Goal: Task Accomplishment & Management: Manage account settings

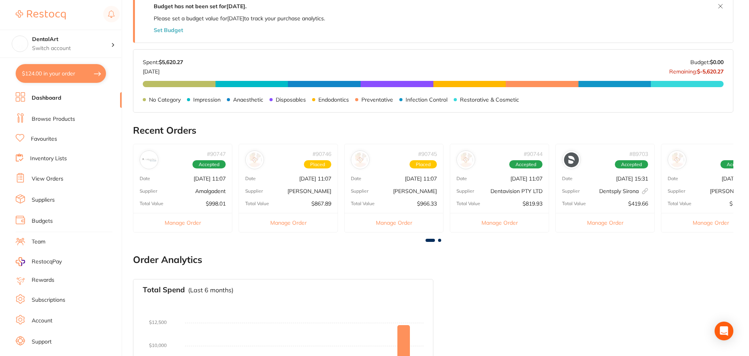
click at [61, 118] on link "Browse Products" at bounding box center [53, 119] width 43 height 8
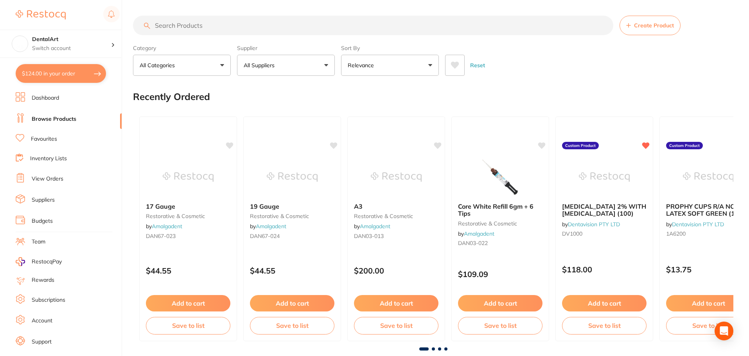
click at [51, 180] on link "View Orders" at bounding box center [48, 179] width 32 height 8
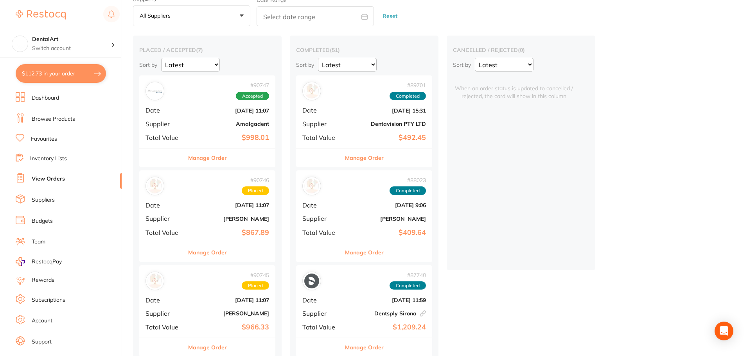
scroll to position [117, 0]
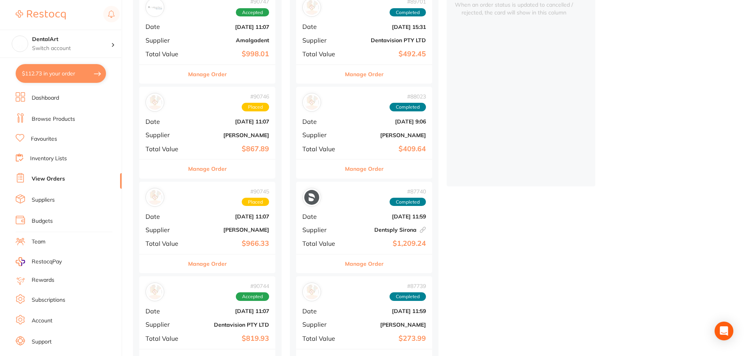
click at [167, 143] on div "# 90746 Placed Date [DATE] 11:07 Supplier [PERSON_NAME] Total Value $867.89" at bounding box center [207, 123] width 136 height 72
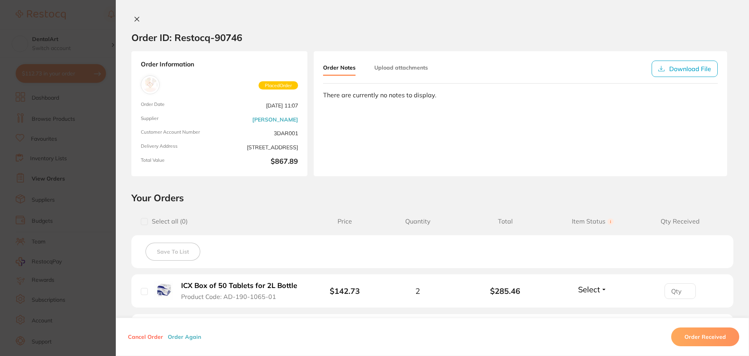
click at [136, 19] on icon at bounding box center [137, 19] width 6 height 6
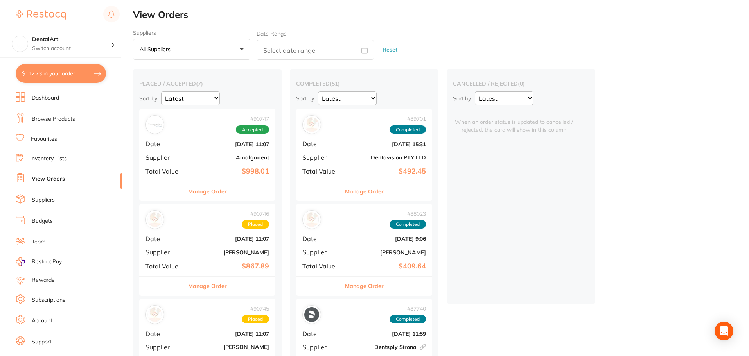
scroll to position [78, 0]
click at [223, 253] on b "[PERSON_NAME]" at bounding box center [230, 252] width 78 height 6
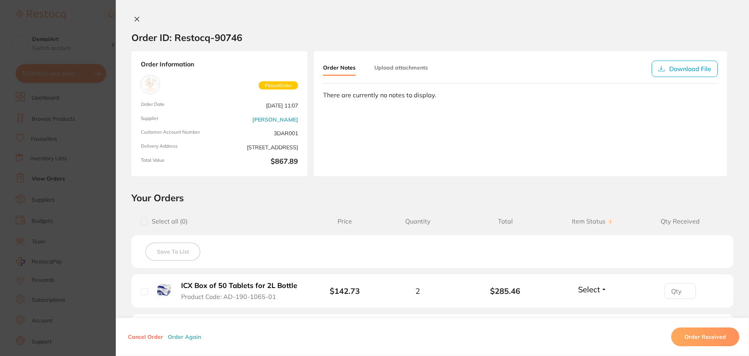
click at [381, 143] on div "Order Notes Upload attachments Download File There are currently no notes to di…" at bounding box center [519, 113] width 413 height 125
click at [135, 21] on icon at bounding box center [137, 19] width 4 height 4
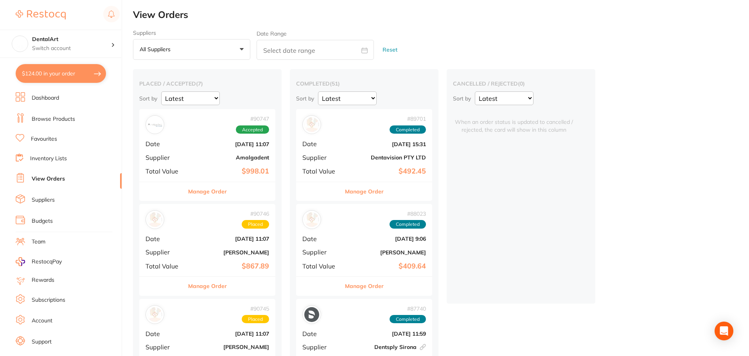
click at [227, 161] on div "# 90747 Accepted Date Aug 20 2025, 11:07 Supplier Amalgadent Total Value $998.01" at bounding box center [207, 145] width 136 height 72
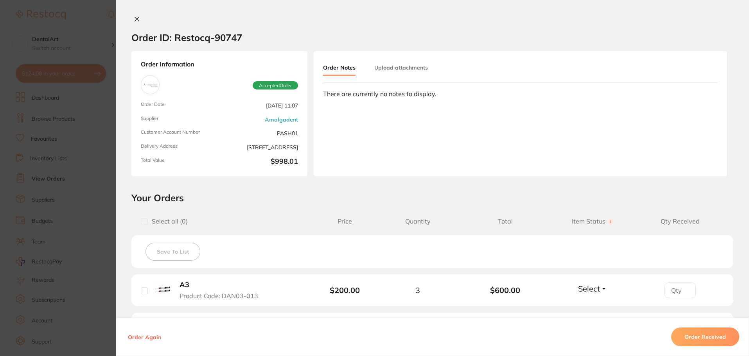
click at [135, 20] on icon at bounding box center [137, 19] width 6 height 6
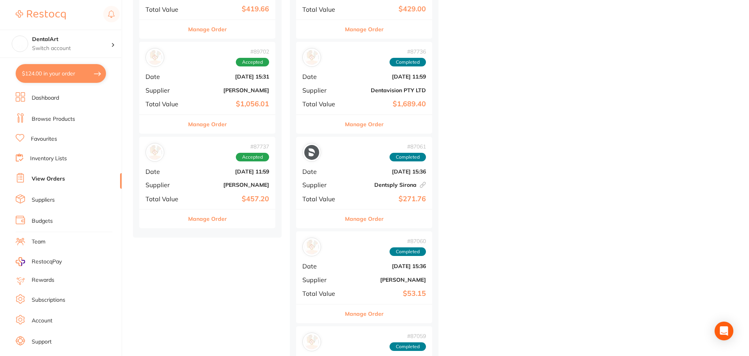
scroll to position [547, 0]
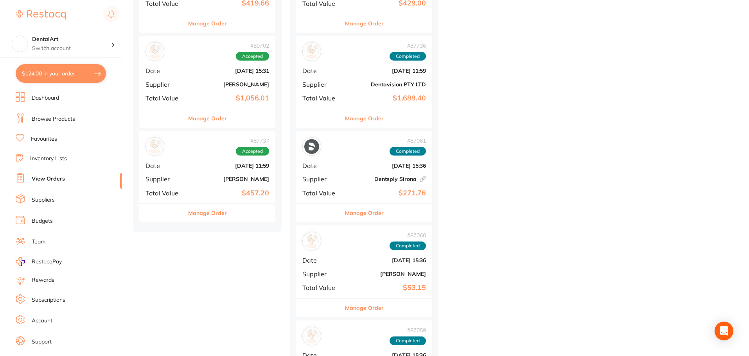
click at [213, 172] on div "# 87737 Accepted Date Jul 28 2025, 11:59 Supplier Adam Dental Total Value $457.…" at bounding box center [207, 167] width 136 height 72
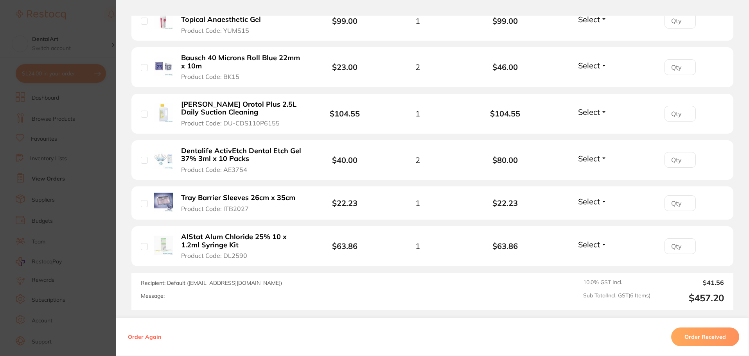
scroll to position [117, 0]
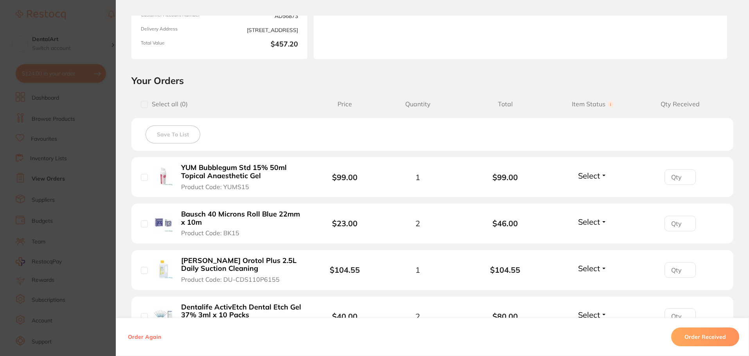
click at [75, 208] on section "Order ID: Restocq- 87737 Order Information Accepted Order Order Date Jul 28 202…" at bounding box center [374, 178] width 749 height 356
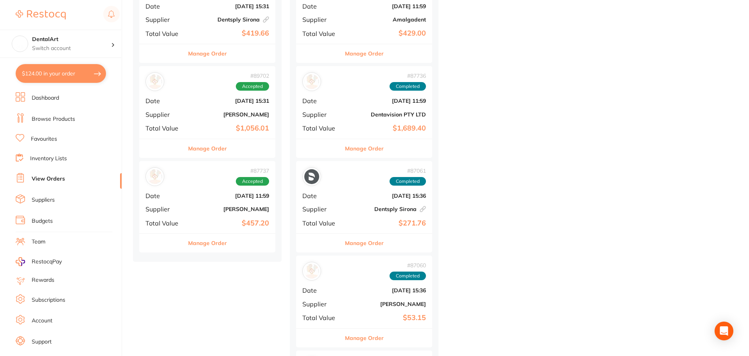
scroll to position [469, 0]
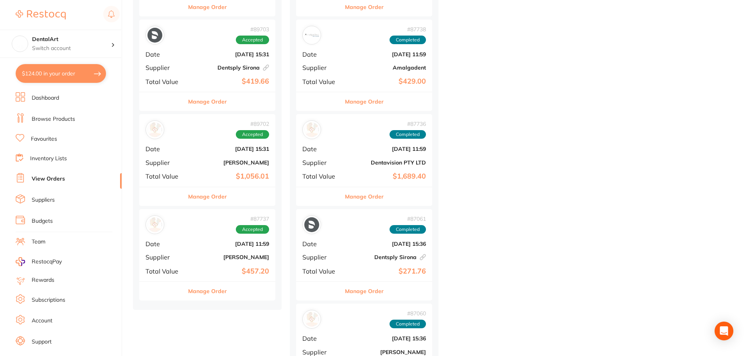
click at [217, 164] on b "[PERSON_NAME]" at bounding box center [230, 162] width 78 height 6
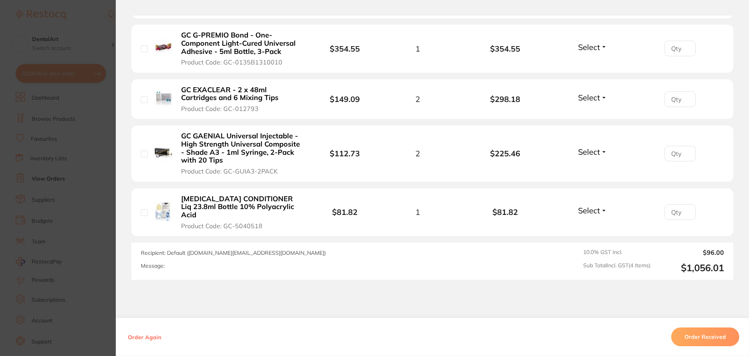
scroll to position [274, 0]
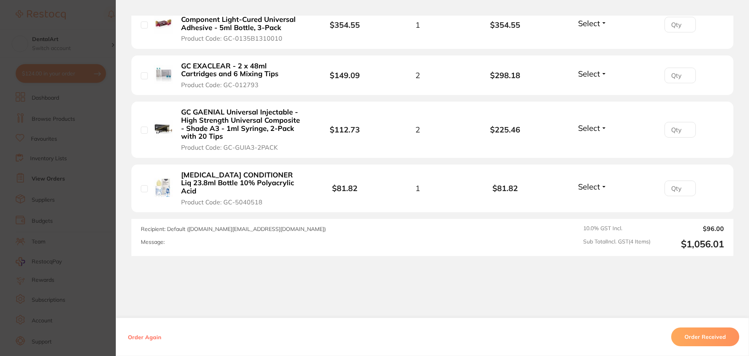
click at [695, 333] on button "Order Received" at bounding box center [705, 337] width 68 height 19
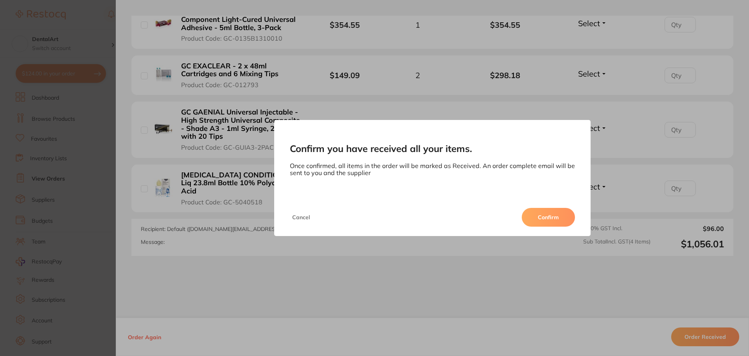
click at [549, 210] on button "Confirm" at bounding box center [547, 217] width 53 height 19
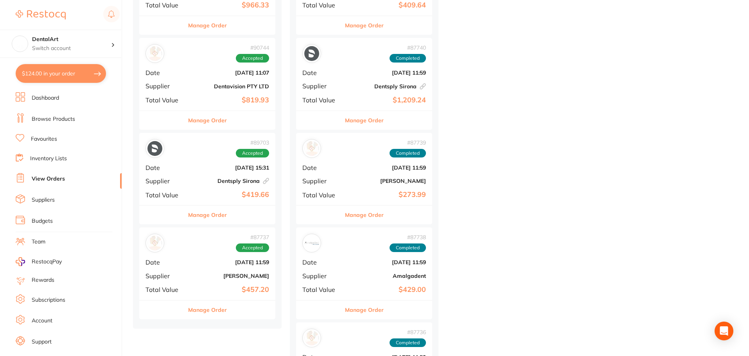
scroll to position [352, 0]
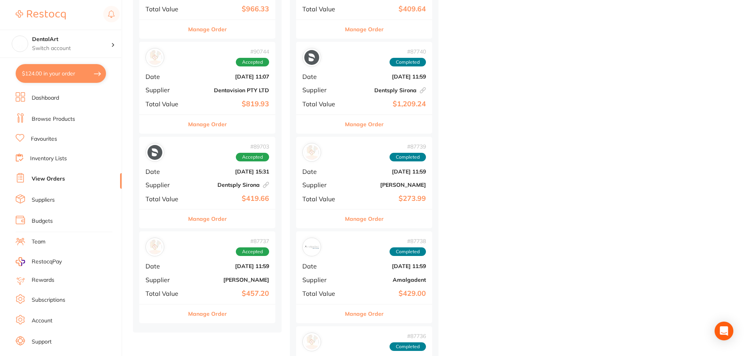
click at [204, 255] on div "# 87737 Accepted" at bounding box center [207, 247] width 124 height 19
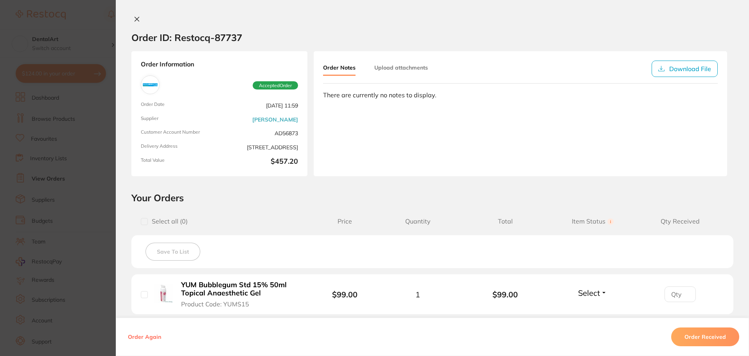
click at [76, 205] on section "Order ID: Restocq- 87737 Order Information Accepted Order Order Date Jul 28 202…" at bounding box center [374, 178] width 749 height 356
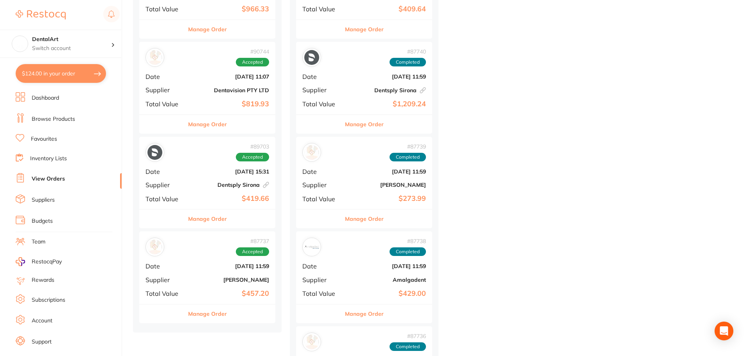
click at [190, 170] on div "# 89703 Accepted Date Aug 8 2025, 15:31 Supplier Dentsply Sirona This order has…" at bounding box center [207, 173] width 136 height 72
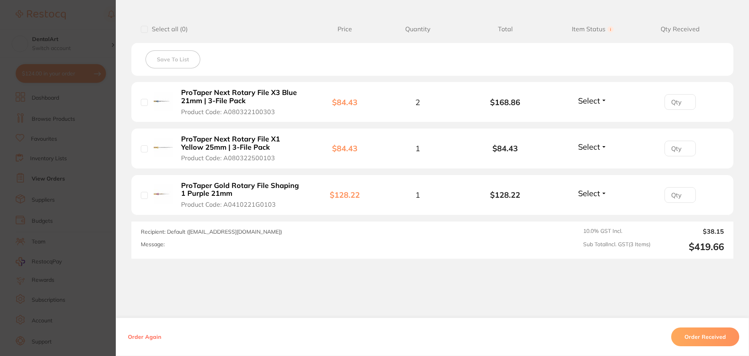
scroll to position [195, 0]
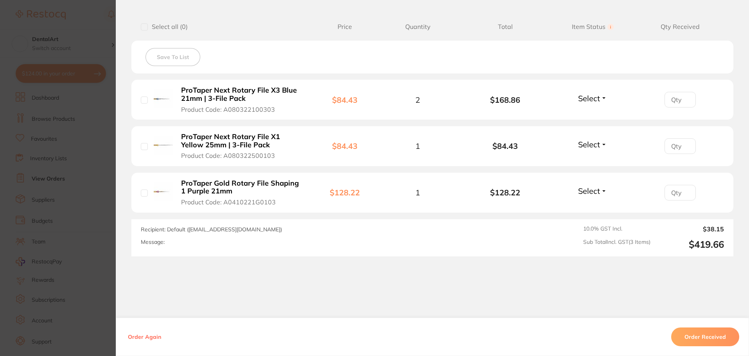
click at [34, 204] on section "Order ID: Restocq- 89703 Linked Order Order Information Accepted Order Order Da…" at bounding box center [374, 178] width 749 height 356
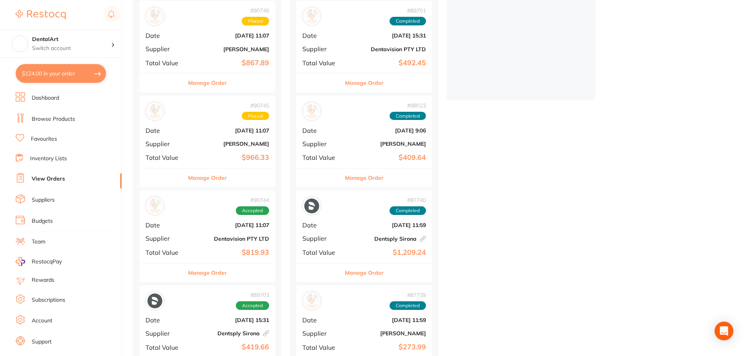
scroll to position [195, 0]
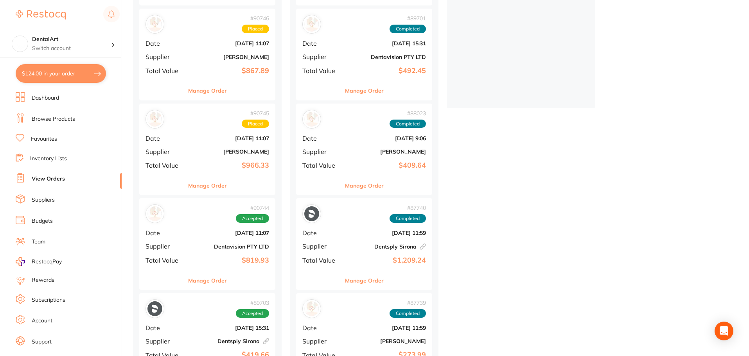
click at [214, 244] on b "Dentavision PTY LTD" at bounding box center [230, 247] width 78 height 6
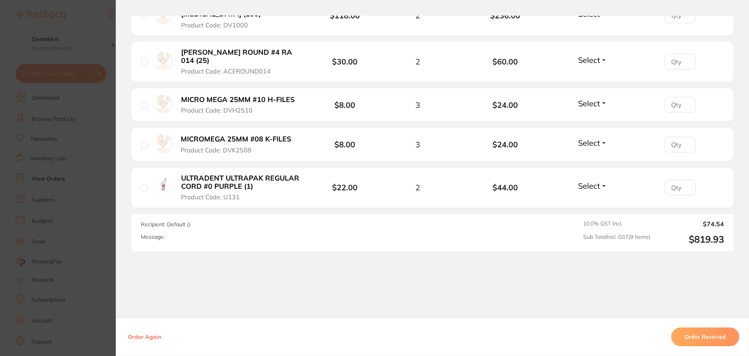
scroll to position [470, 0]
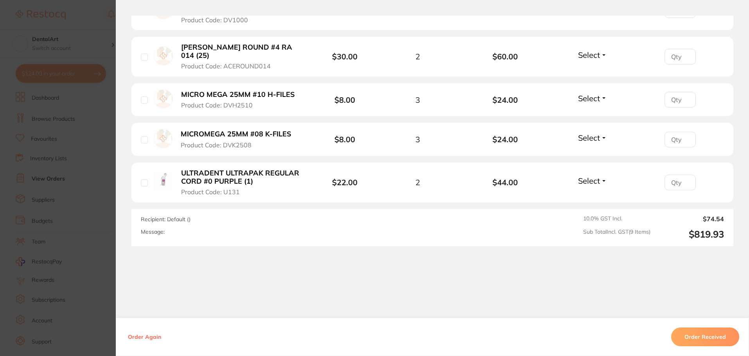
click at [22, 149] on section "Order ID: Restocq- 90744 Order Information Accepted Order Order Date Aug 20 202…" at bounding box center [374, 178] width 749 height 356
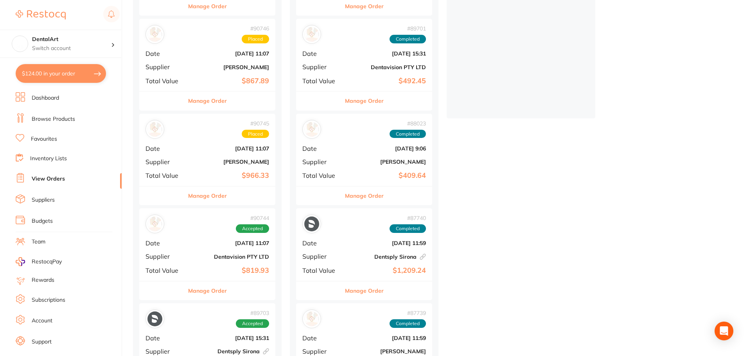
scroll to position [156, 0]
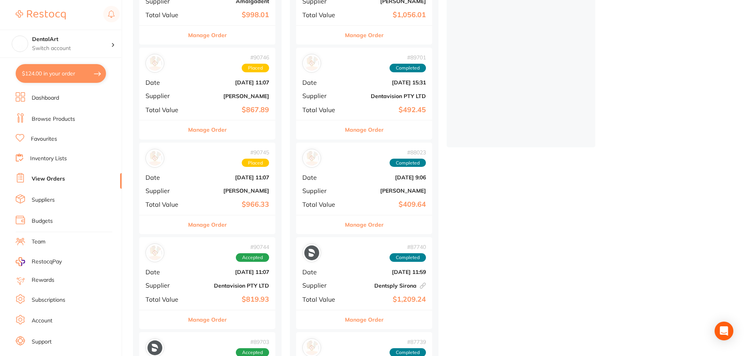
click at [186, 179] on div "# 90745 Placed Date Aug 20 2025, 11:07 Supplier Adam Dental Total Value $966.33" at bounding box center [207, 179] width 136 height 72
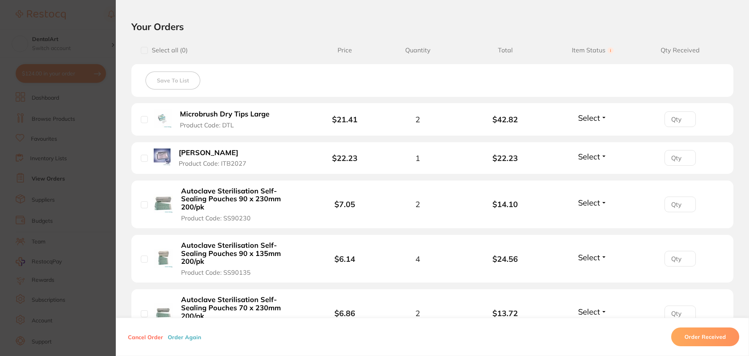
scroll to position [99, 0]
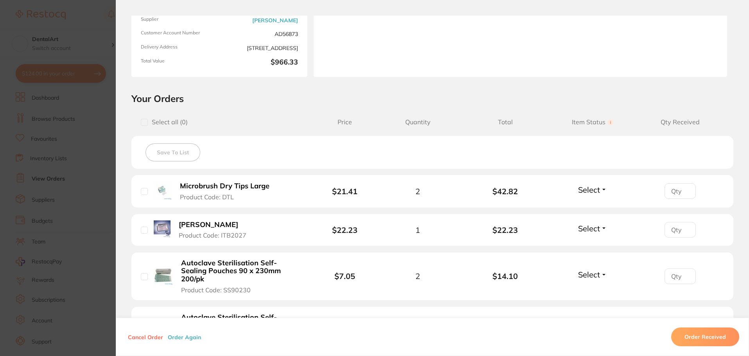
click at [86, 45] on section "Order ID: Restocq- 90745 Order Information Placed Order Order Date [DATE] 11:07…" at bounding box center [374, 178] width 749 height 356
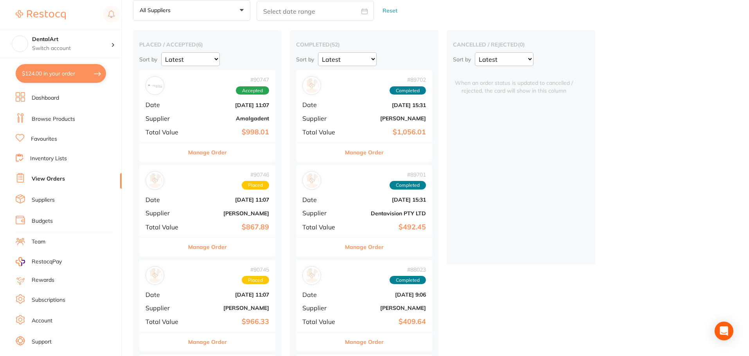
scroll to position [117, 0]
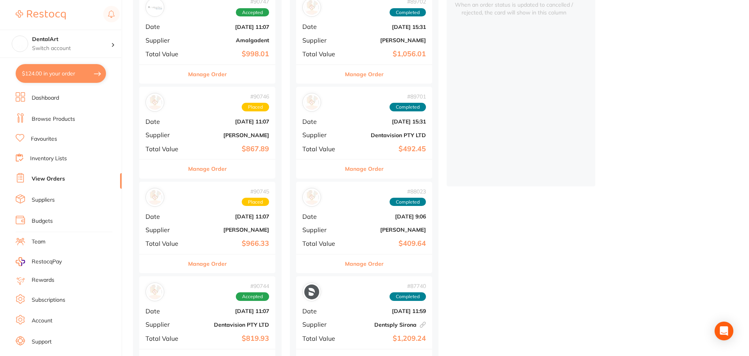
click at [214, 147] on b "$867.89" at bounding box center [230, 149] width 78 height 8
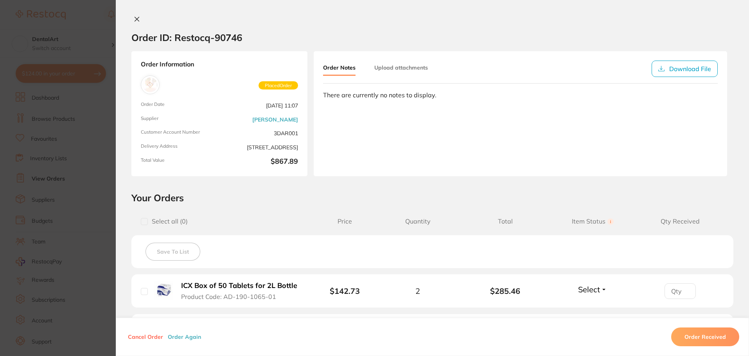
click at [76, 154] on section "Order ID: Restocq- 90746 Order Information Placed Order Order Date [DATE] 11:07…" at bounding box center [374, 178] width 749 height 356
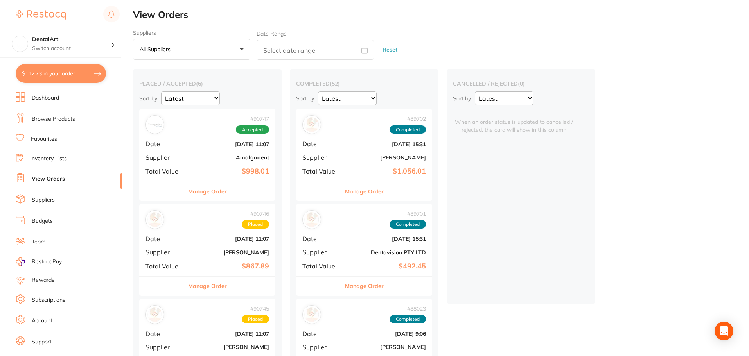
click at [192, 138] on div "# 90747 Accepted Date [DATE] 11:07 Supplier Amalgadent Total Value $998.01" at bounding box center [207, 145] width 136 height 72
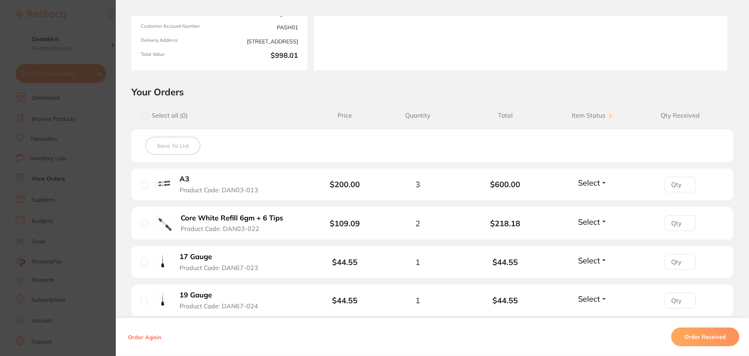
scroll to position [226, 0]
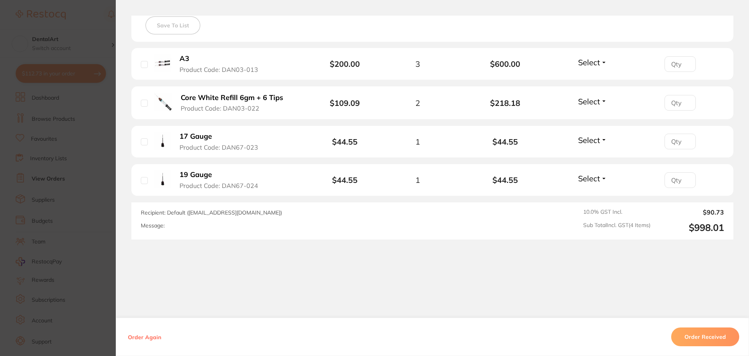
click at [695, 340] on button "Order Received" at bounding box center [705, 337] width 68 height 19
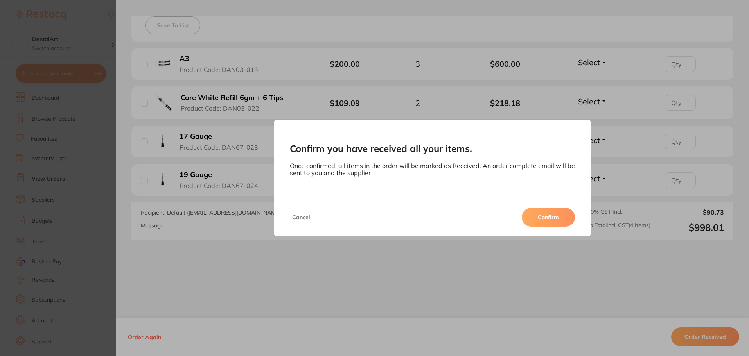
click at [260, 303] on div "Confirm you have received all your items. Once confirmed, all items in the orde…" at bounding box center [432, 178] width 633 height 356
click at [554, 211] on button "Confirm" at bounding box center [547, 217] width 53 height 19
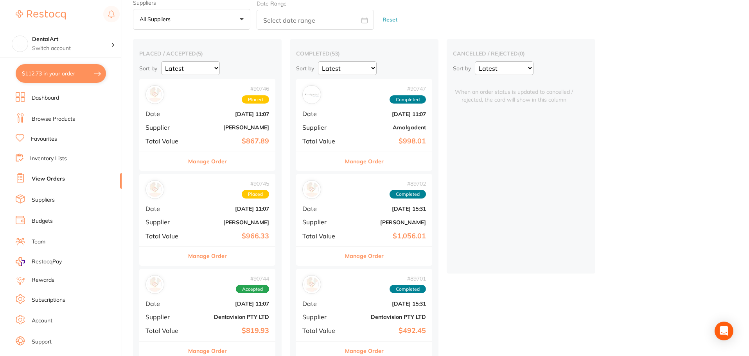
scroll to position [195, 0]
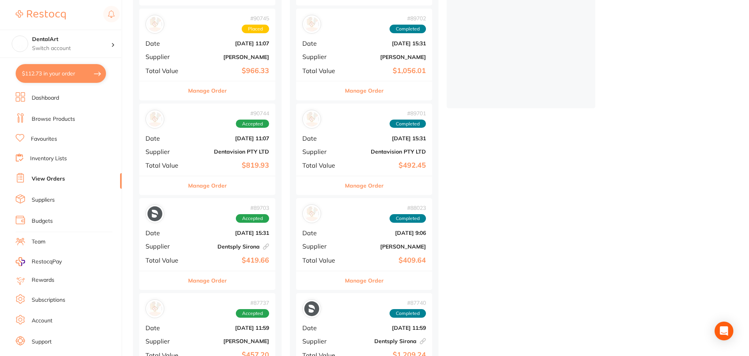
click at [220, 147] on div "# 90744 Accepted Date Aug 20 2025, 11:07 Supplier Dentavision PTY LTD Total Val…" at bounding box center [207, 140] width 136 height 72
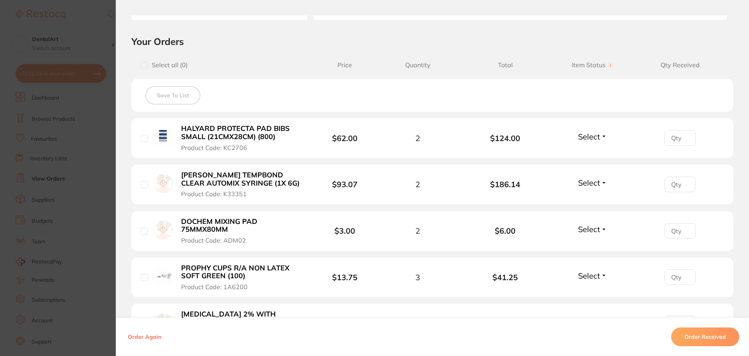
scroll to position [391, 0]
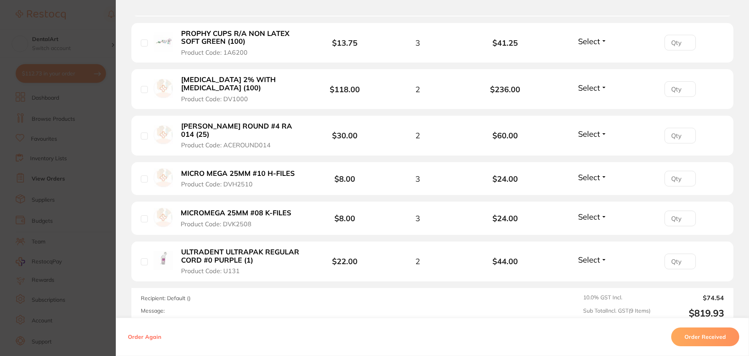
click at [693, 338] on button "Order Received" at bounding box center [705, 337] width 68 height 19
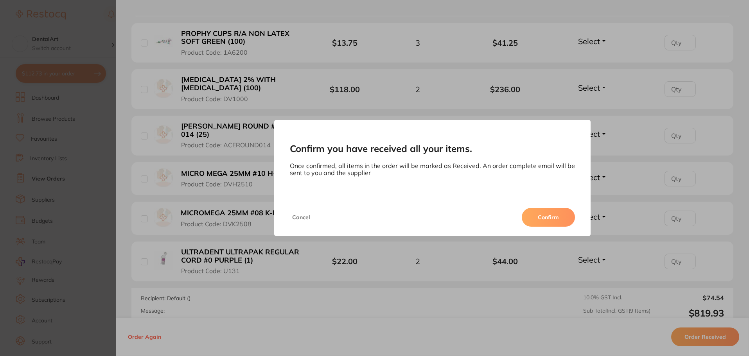
click at [540, 214] on button "Confirm" at bounding box center [547, 217] width 53 height 19
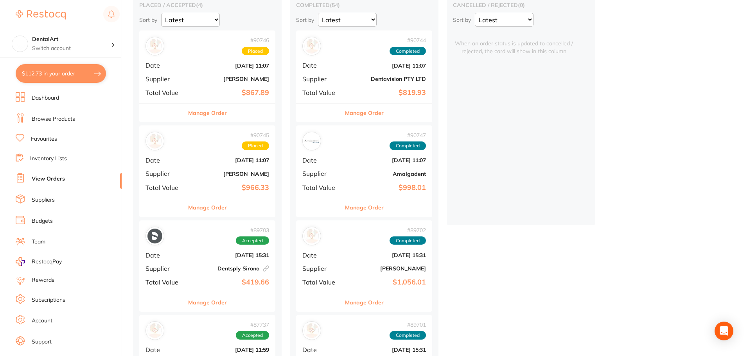
scroll to position [156, 0]
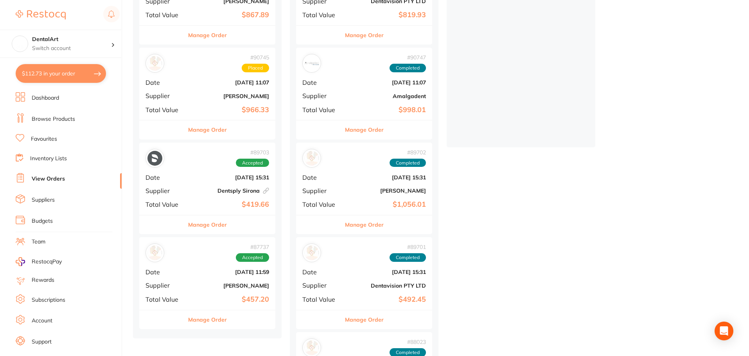
click at [204, 186] on div "# 89703 Accepted Date Aug 8 2025, 15:31 Supplier Dentsply Sirona This order has…" at bounding box center [207, 179] width 136 height 72
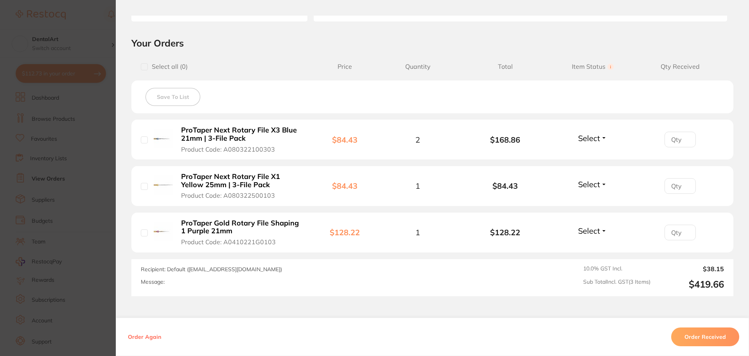
scroll to position [212, 0]
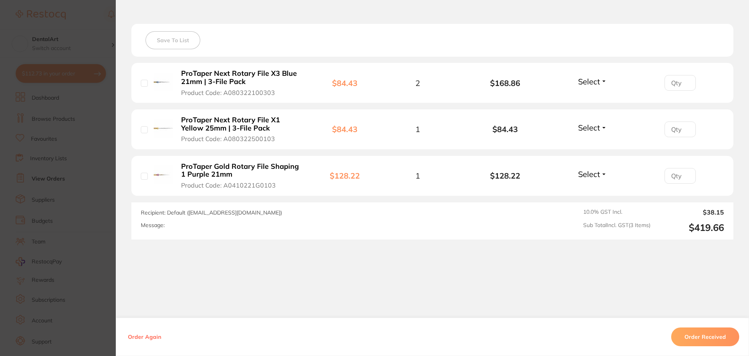
click at [77, 18] on section "Order ID: Restocq- 89703 Linked Order Order Information Accepted Order Order Da…" at bounding box center [374, 178] width 749 height 356
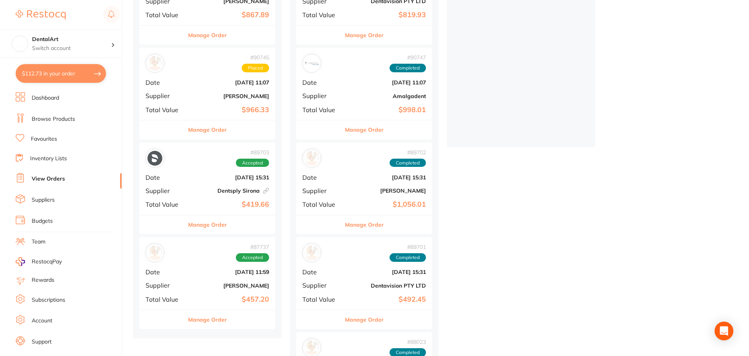
scroll to position [274, 0]
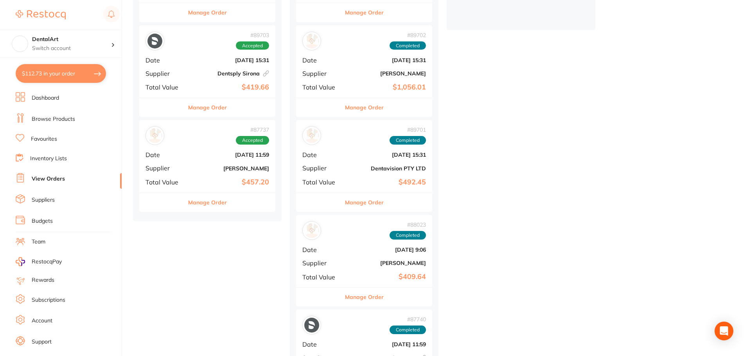
click at [208, 166] on b "[PERSON_NAME]" at bounding box center [230, 168] width 78 height 6
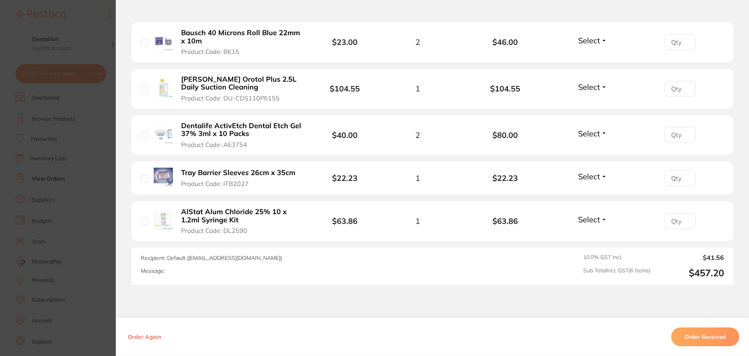
scroll to position [227, 0]
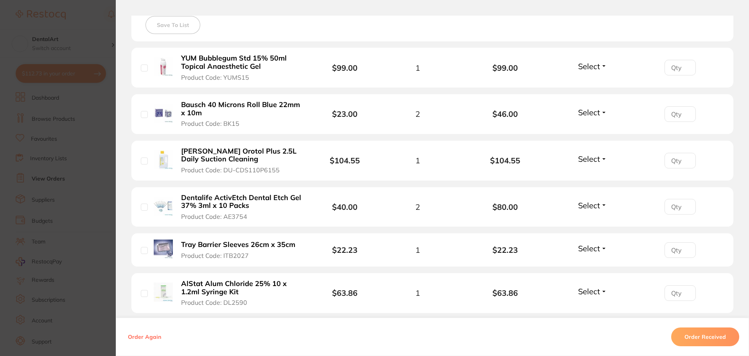
click at [697, 334] on button "Order Received" at bounding box center [705, 337] width 68 height 19
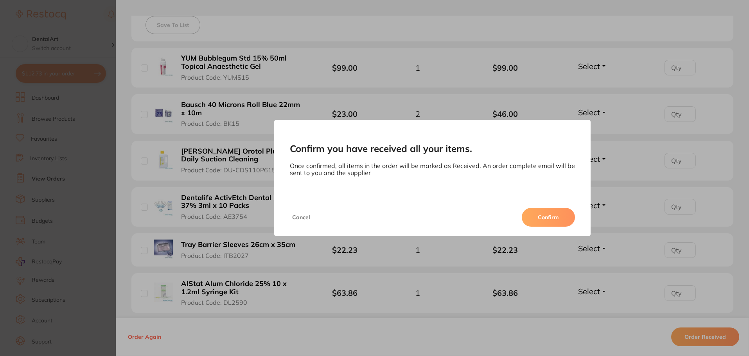
click at [541, 218] on button "Confirm" at bounding box center [547, 217] width 53 height 19
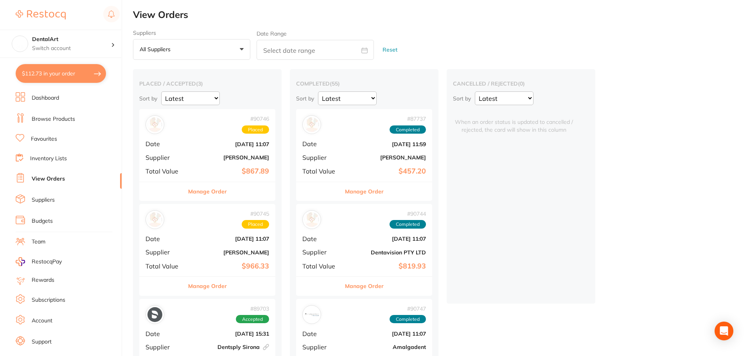
click at [178, 138] on div "# 90746 Placed Date [DATE] 11:07 Supplier [PERSON_NAME] Total Value $867.89" at bounding box center [207, 145] width 136 height 72
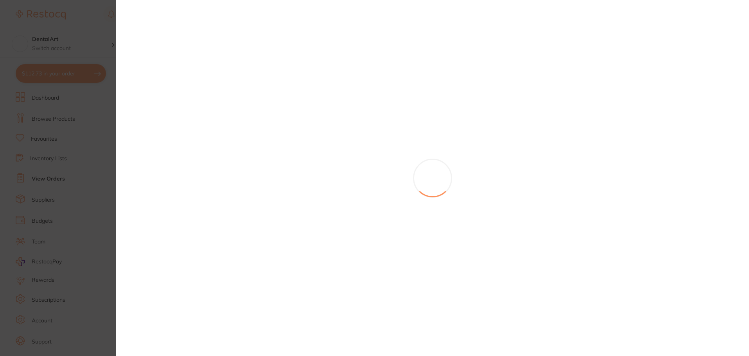
click at [178, 138] on section at bounding box center [374, 178] width 749 height 356
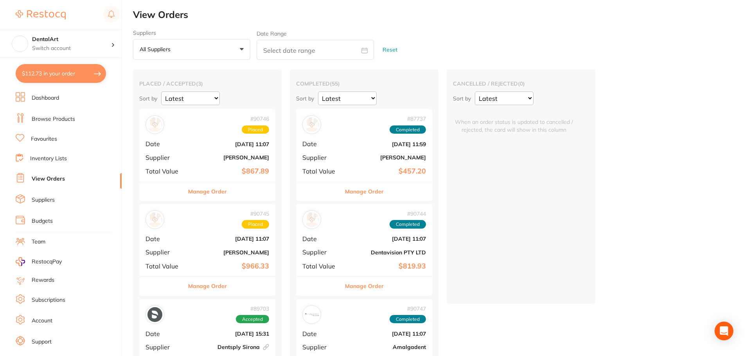
click at [175, 139] on div "# 90746 Placed Date [DATE] 11:07 Supplier [PERSON_NAME] Total Value $867.89" at bounding box center [207, 145] width 136 height 72
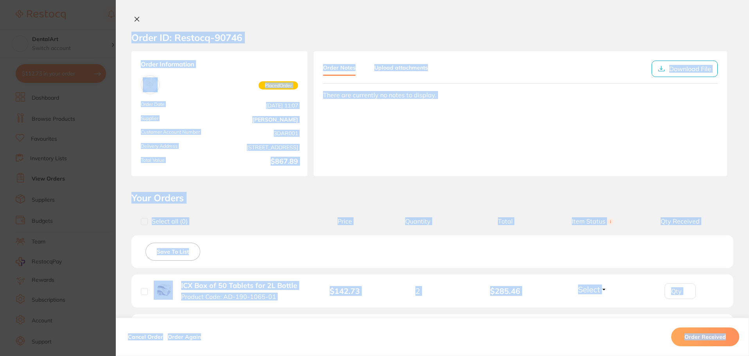
click at [621, 139] on div "Order Notes Upload attachments Download File There are currently no notes to di…" at bounding box center [519, 113] width 413 height 125
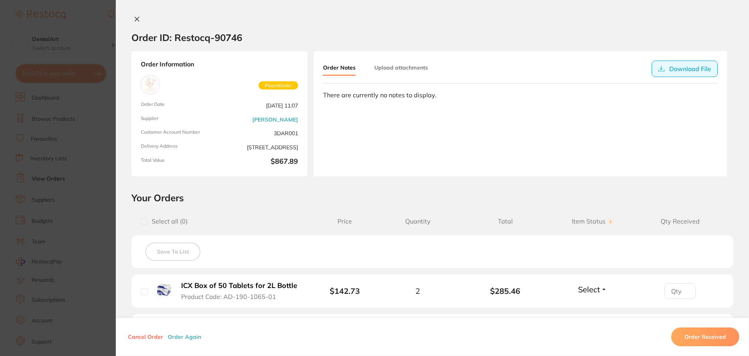
click at [694, 70] on button "Download File" at bounding box center [684, 69] width 66 height 16
click at [135, 18] on icon at bounding box center [137, 19] width 4 height 4
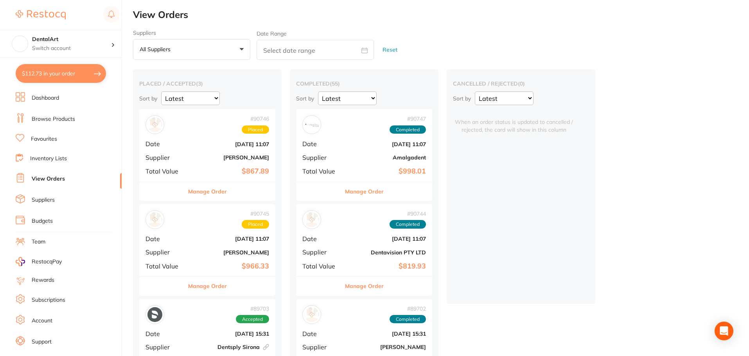
click at [82, 73] on button "$112.73 in your order" at bounding box center [61, 73] width 90 height 19
checkbox input "true"
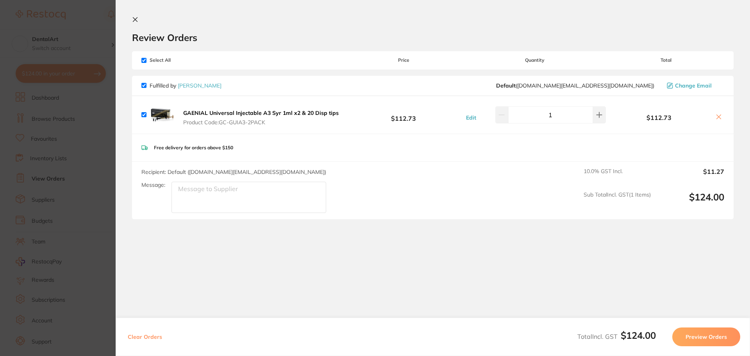
click at [134, 22] on icon at bounding box center [135, 19] width 6 height 6
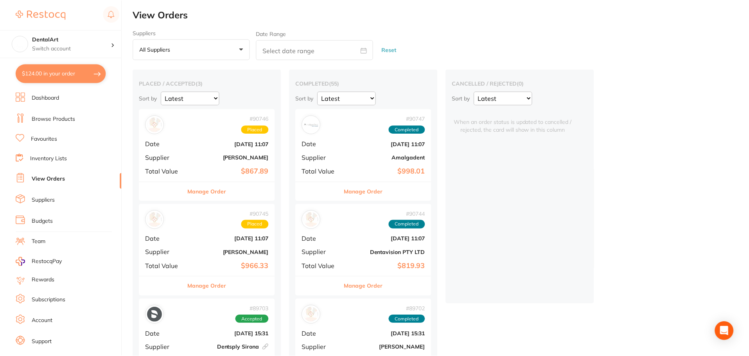
scroll to position [2, 0]
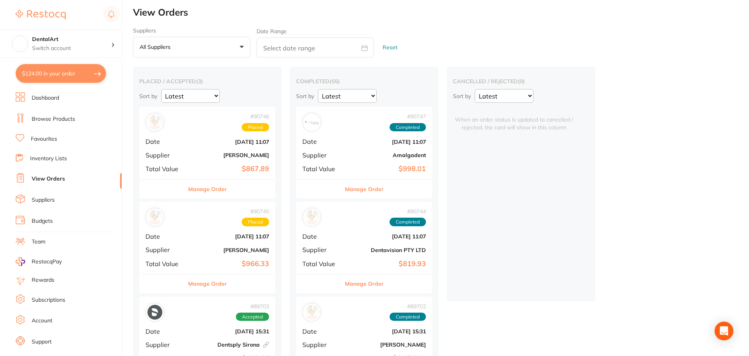
click at [195, 143] on b "[DATE] 11:07" at bounding box center [230, 142] width 78 height 6
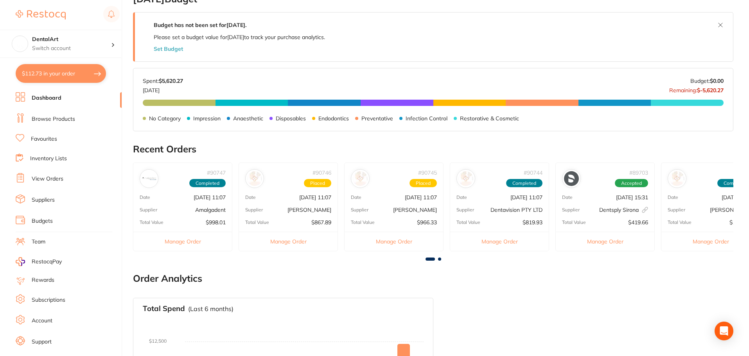
scroll to position [78, 0]
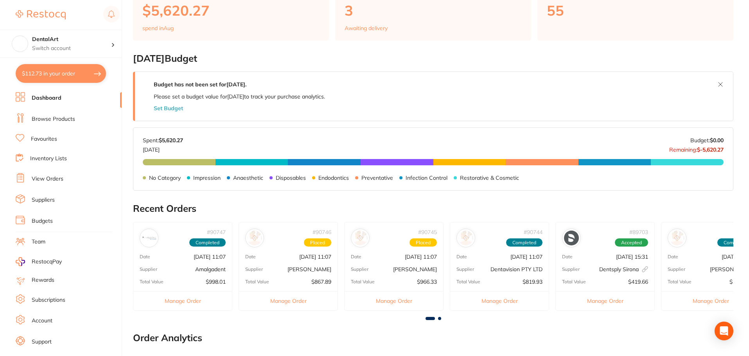
click at [53, 180] on link "View Orders" at bounding box center [48, 179] width 32 height 8
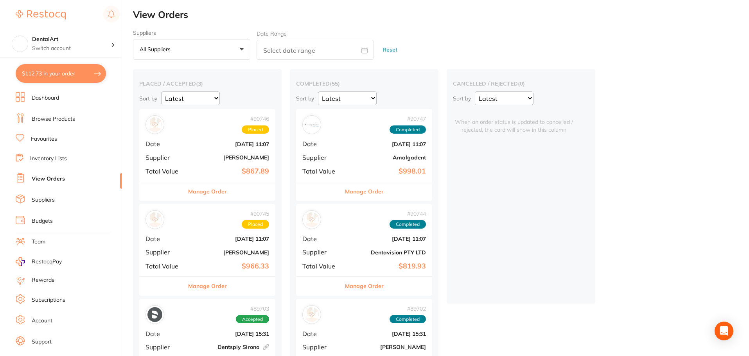
click at [193, 147] on div "# 90746 Placed Date [DATE] 11:07 Supplier [PERSON_NAME] Total Value $867.89" at bounding box center [207, 145] width 136 height 72
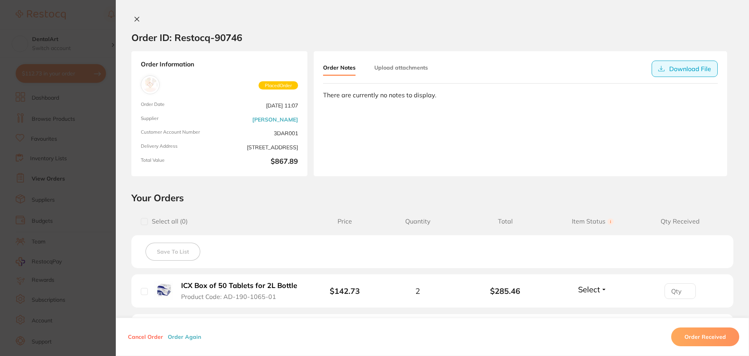
click at [661, 71] on icon at bounding box center [661, 69] width 6 height 6
click at [137, 19] on icon at bounding box center [137, 19] width 6 height 6
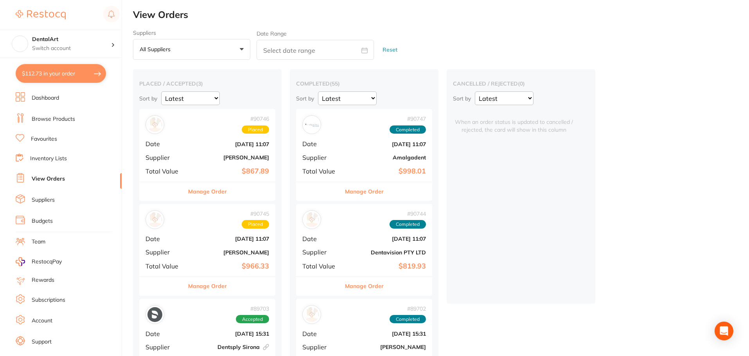
click at [55, 74] on button "$112.73 in your order" at bounding box center [61, 73] width 90 height 19
checkbox input "true"
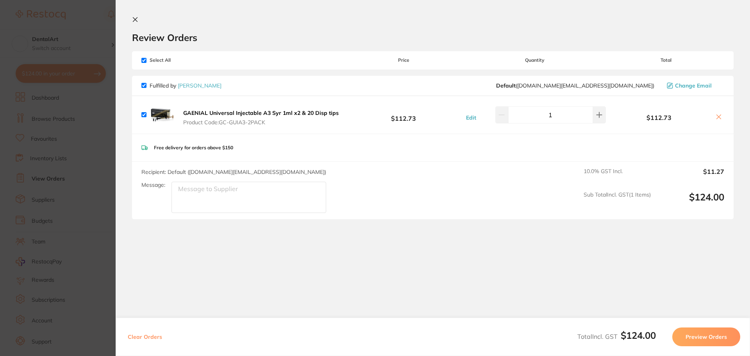
click at [141, 339] on button "Clear Orders" at bounding box center [144, 337] width 39 height 19
checkbox input "true"
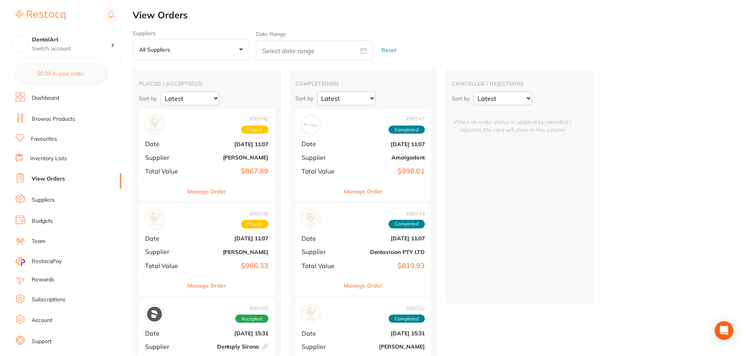
scroll to position [78, 0]
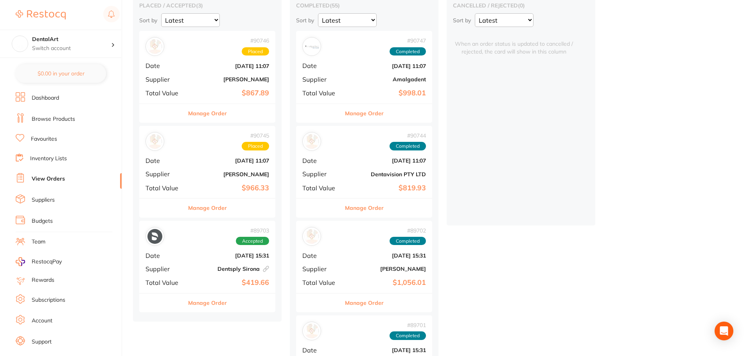
click at [209, 176] on b "[PERSON_NAME]" at bounding box center [230, 174] width 78 height 6
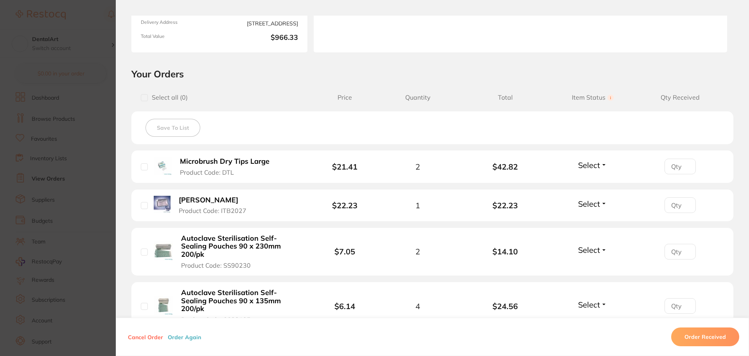
scroll to position [60, 0]
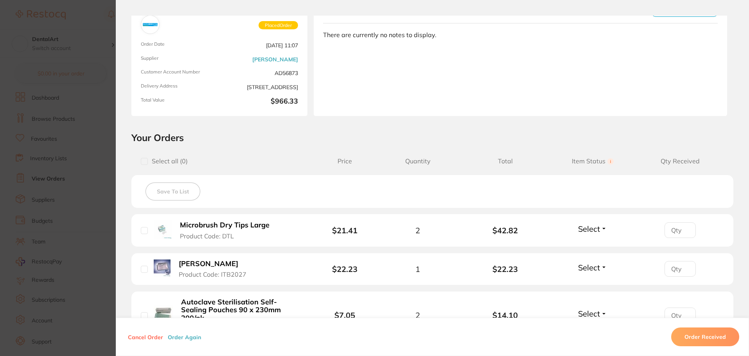
click at [141, 338] on button "Cancel Order" at bounding box center [145, 336] width 40 height 7
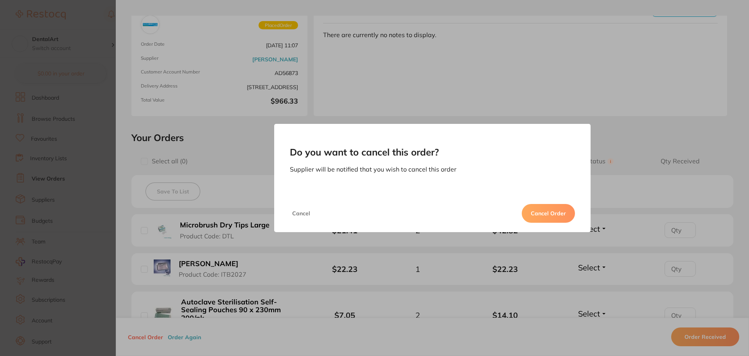
click at [540, 207] on button "Cancel Order" at bounding box center [547, 213] width 53 height 19
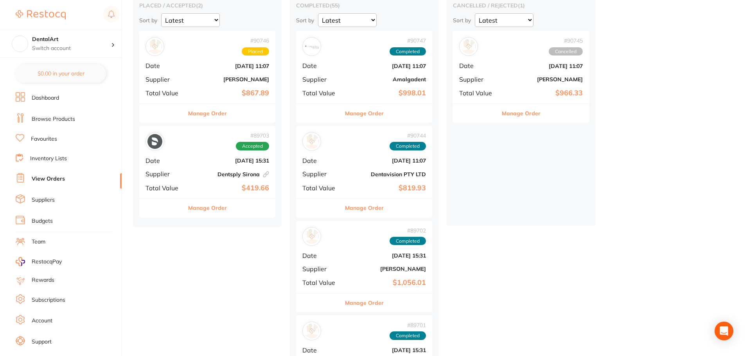
click at [199, 90] on b "$867.89" at bounding box center [230, 93] width 78 height 8
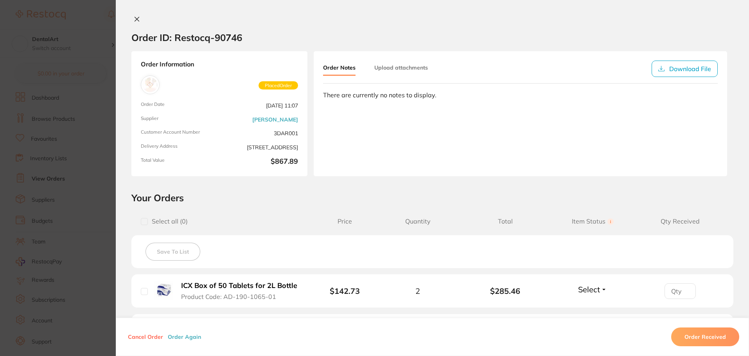
click at [138, 337] on button "Cancel Order" at bounding box center [145, 336] width 40 height 7
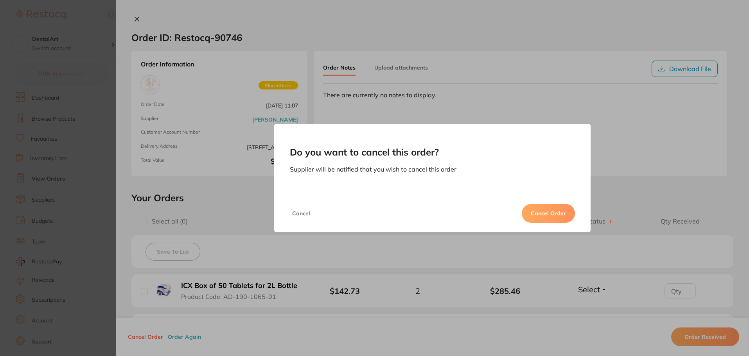
click at [538, 213] on button "Cancel Order" at bounding box center [547, 213] width 53 height 19
